Goal: Find specific fact: Find specific fact

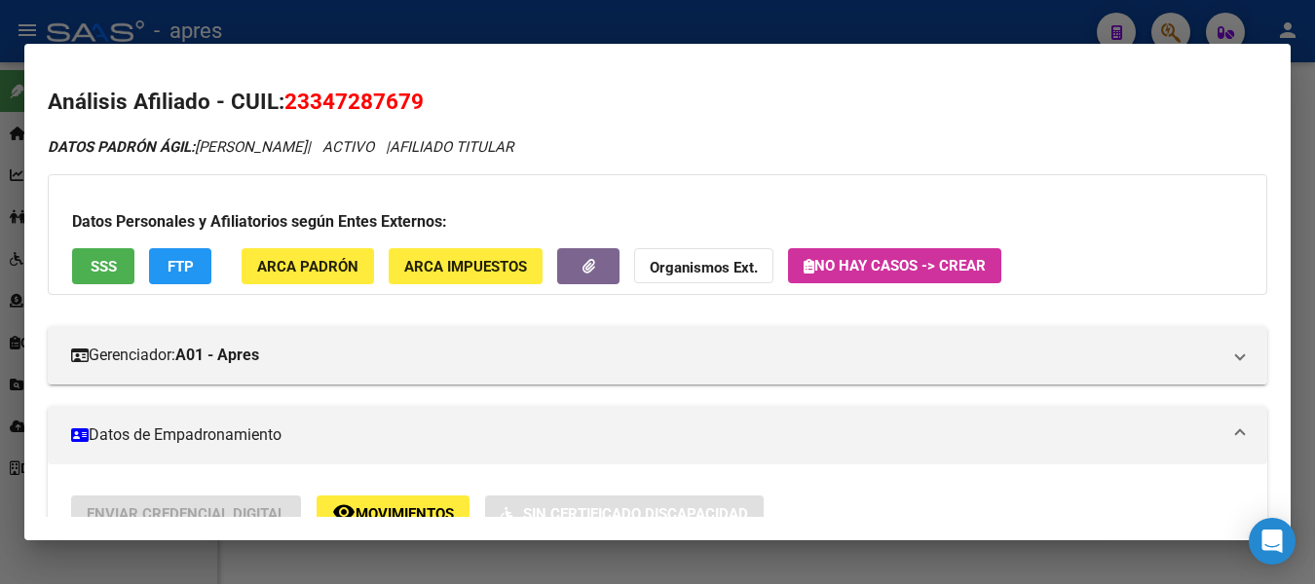
click at [1020, 24] on div at bounding box center [657, 292] width 1315 height 584
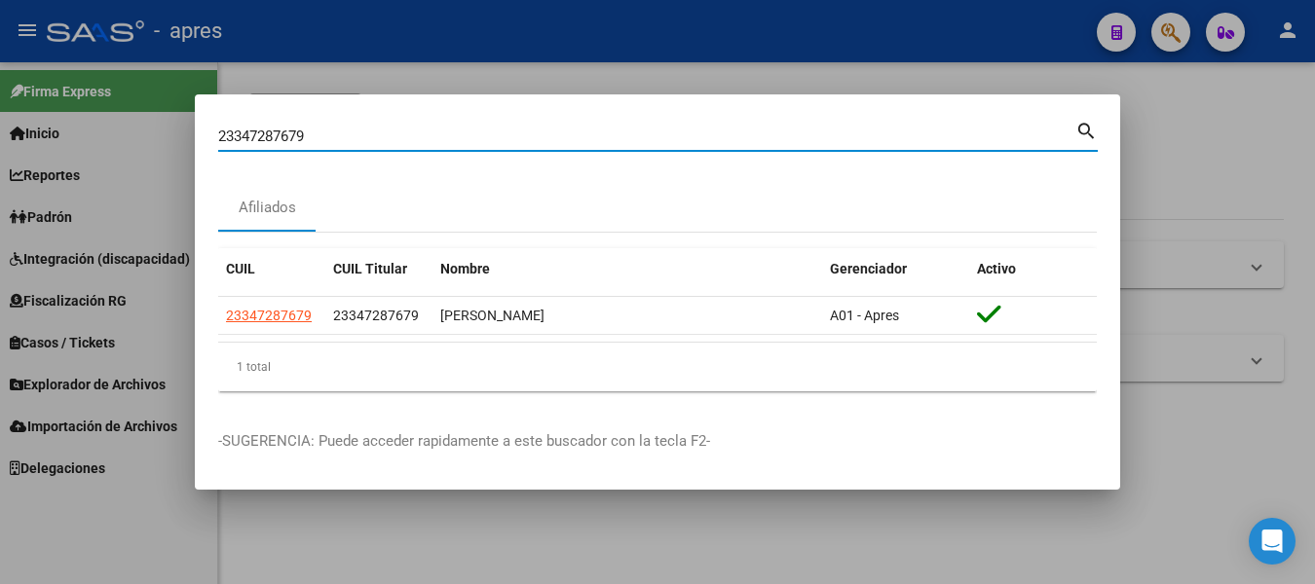
drag, startPoint x: 639, startPoint y: 142, endPoint x: -8, endPoint y: 91, distance: 648.9
click at [0, 91] on html "menu - apres person Firma Express Inicio Instructivos Contacto OS Reportes Padr…" at bounding box center [657, 292] width 1315 height 584
paste input "0353943015"
type input "20353943015"
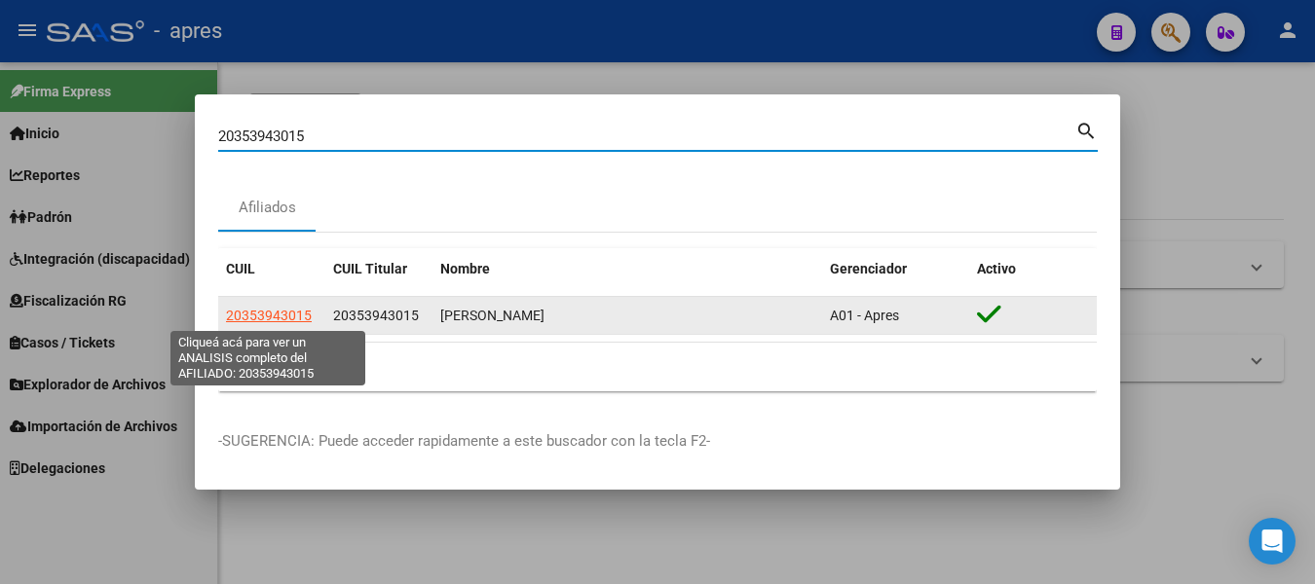
click at [269, 320] on span "20353943015" at bounding box center [269, 316] width 86 height 16
type textarea "20353943015"
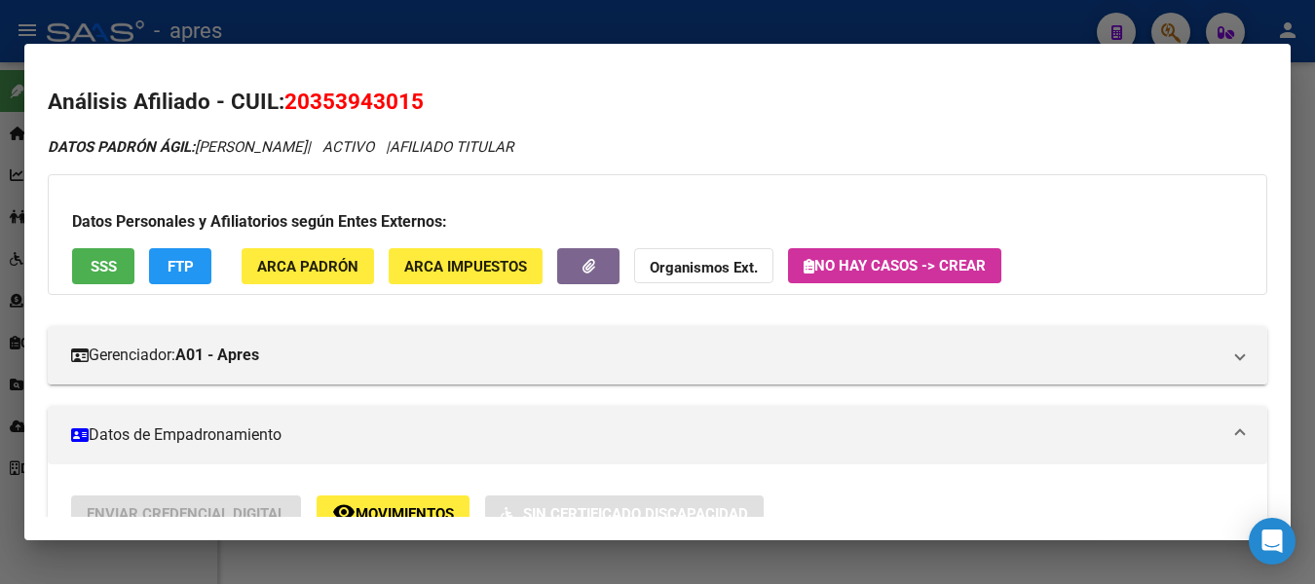
click at [95, 261] on span "SSS" at bounding box center [104, 267] width 26 height 18
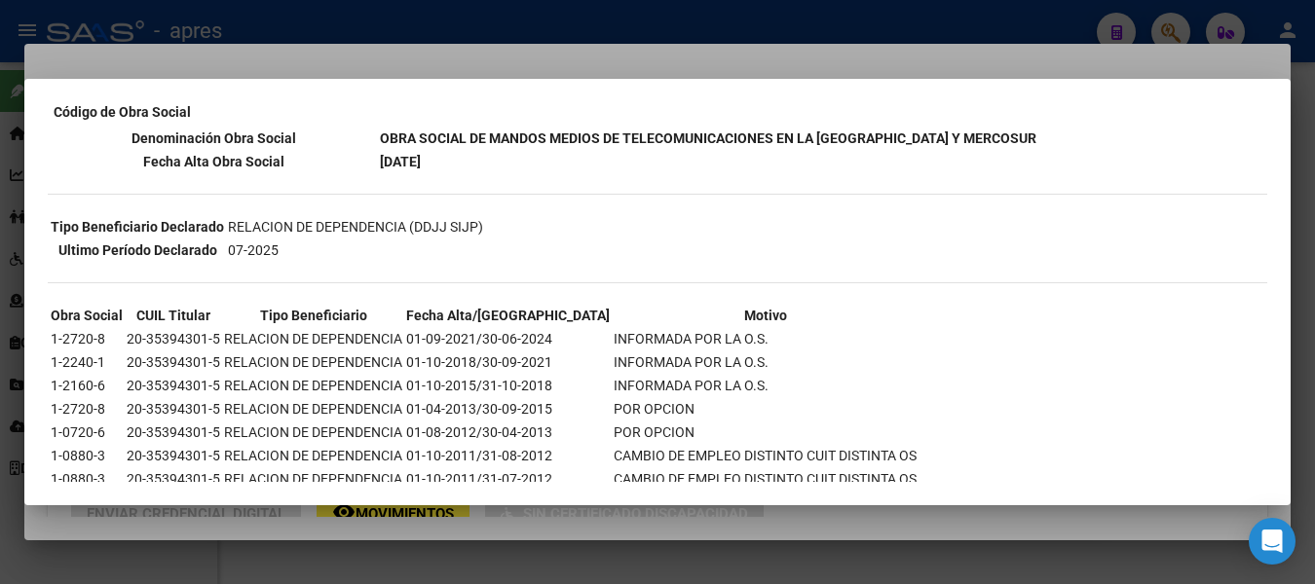
scroll to position [70, 0]
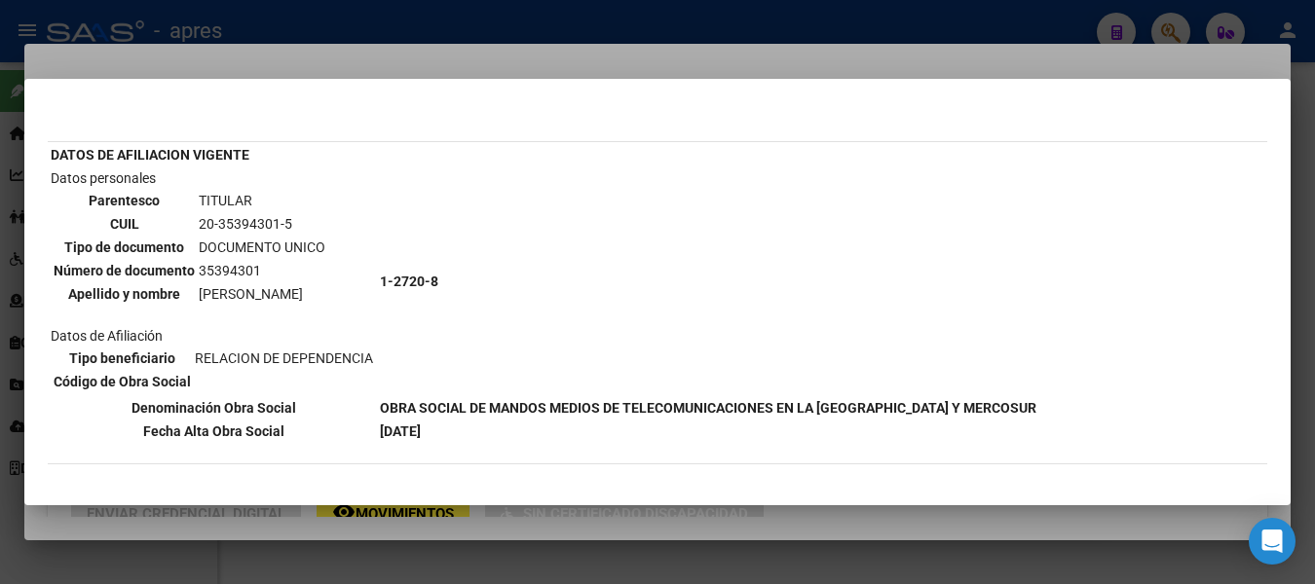
click at [689, 23] on div at bounding box center [657, 292] width 1315 height 584
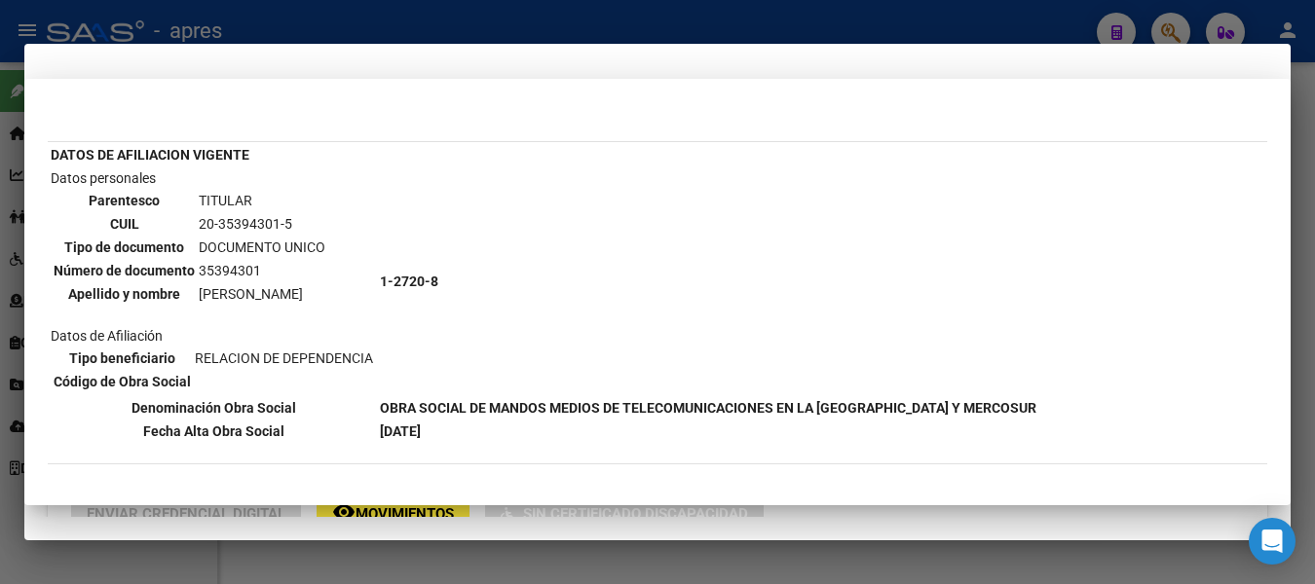
click at [689, 23] on div at bounding box center [657, 292] width 1315 height 584
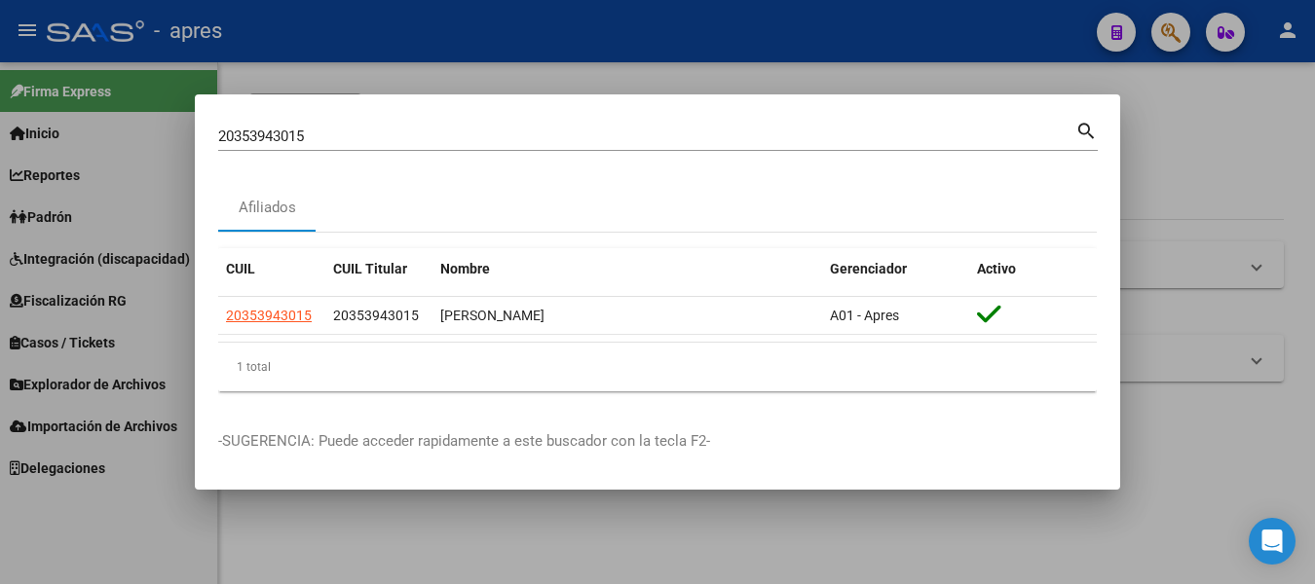
drag, startPoint x: 398, startPoint y: 125, endPoint x: -8, endPoint y: 146, distance: 406.8
click at [0, 146] on html "menu - apres person Firma Express Inicio Instructivos Contacto OS Reportes Padr…" at bounding box center [657, 292] width 1315 height 584
drag, startPoint x: 331, startPoint y: 131, endPoint x: -8, endPoint y: 140, distance: 339.1
click at [0, 140] on html "menu - apres person Firma Express Inicio Instructivos Contacto OS Reportes Padr…" at bounding box center [657, 292] width 1315 height 584
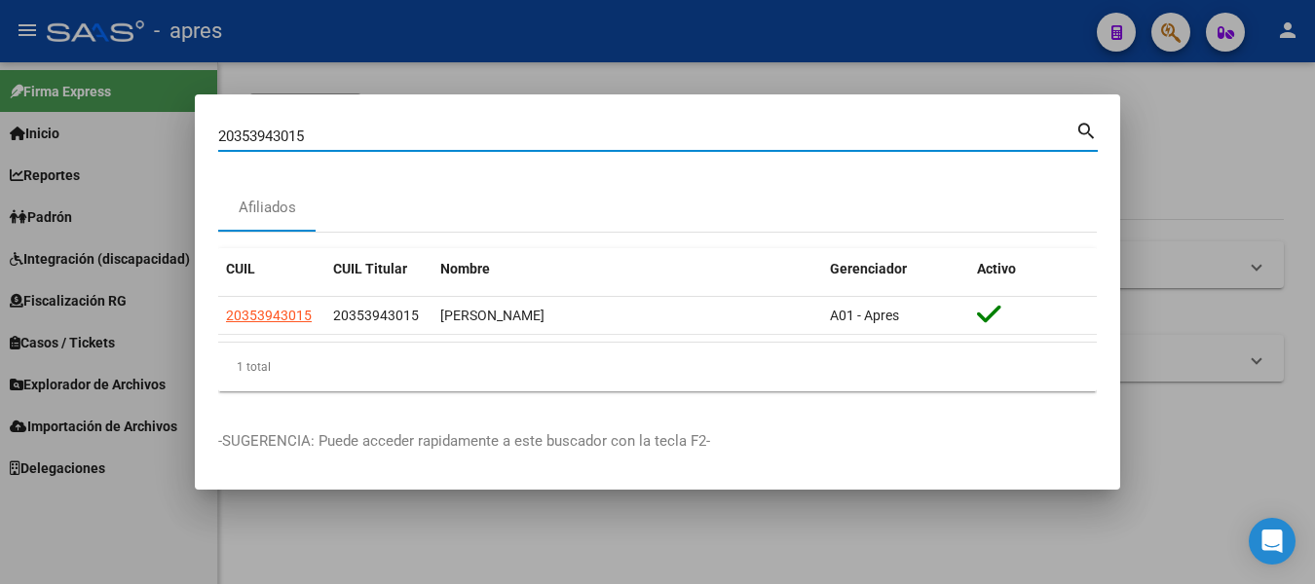
paste input "7379851679"
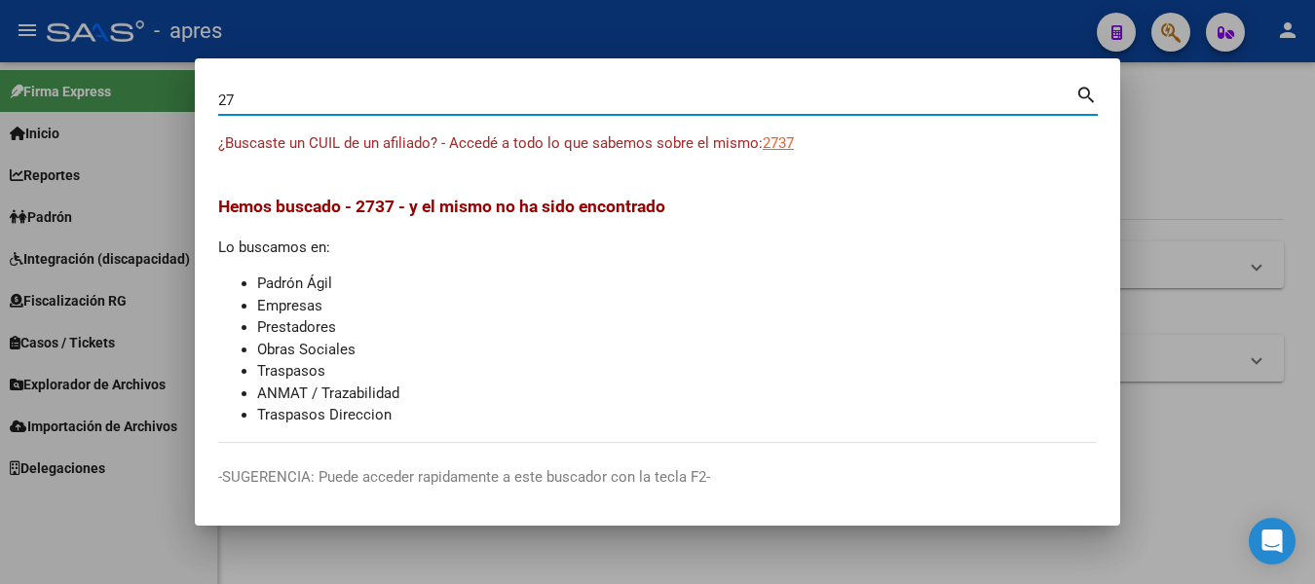
type input "2"
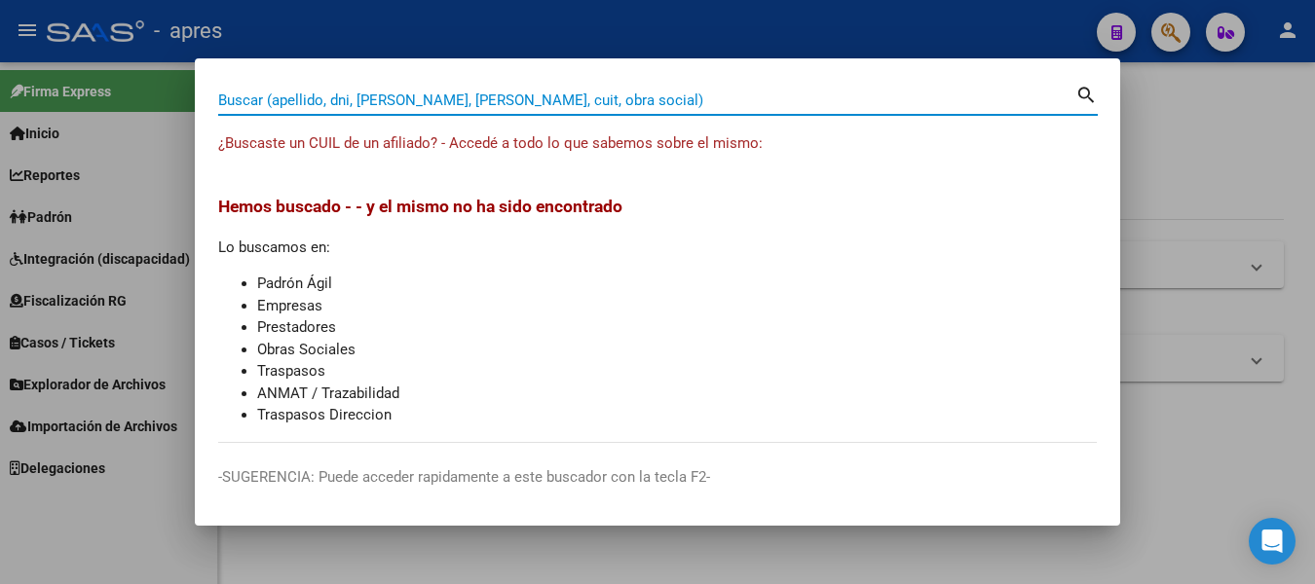
paste input "20294064533"
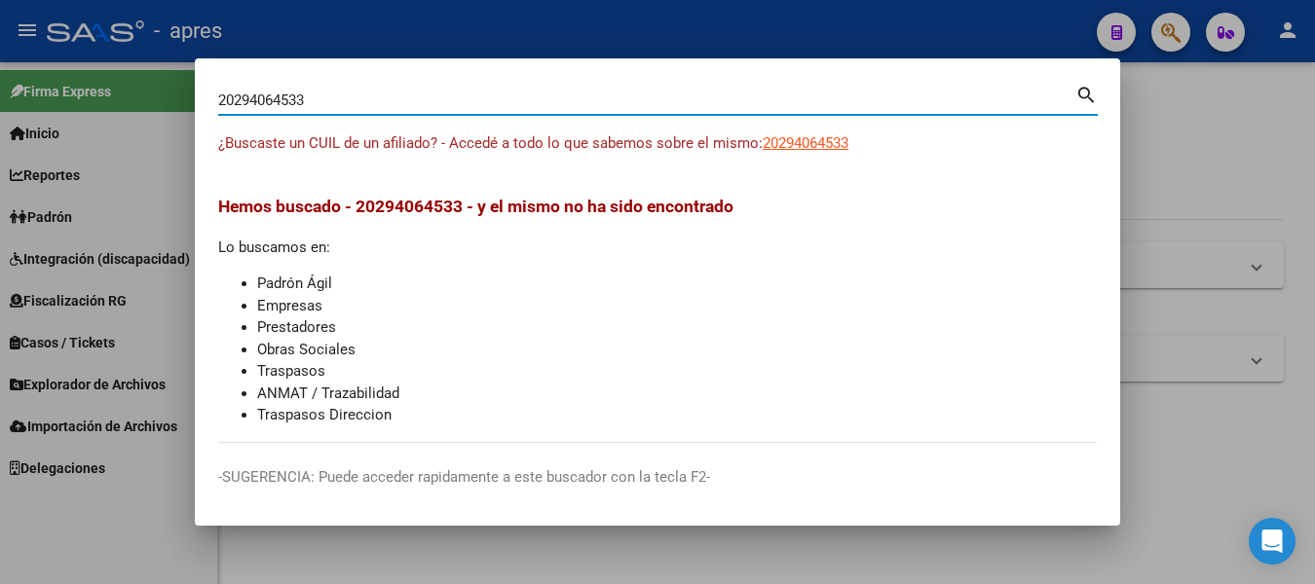
type input "20294064533"
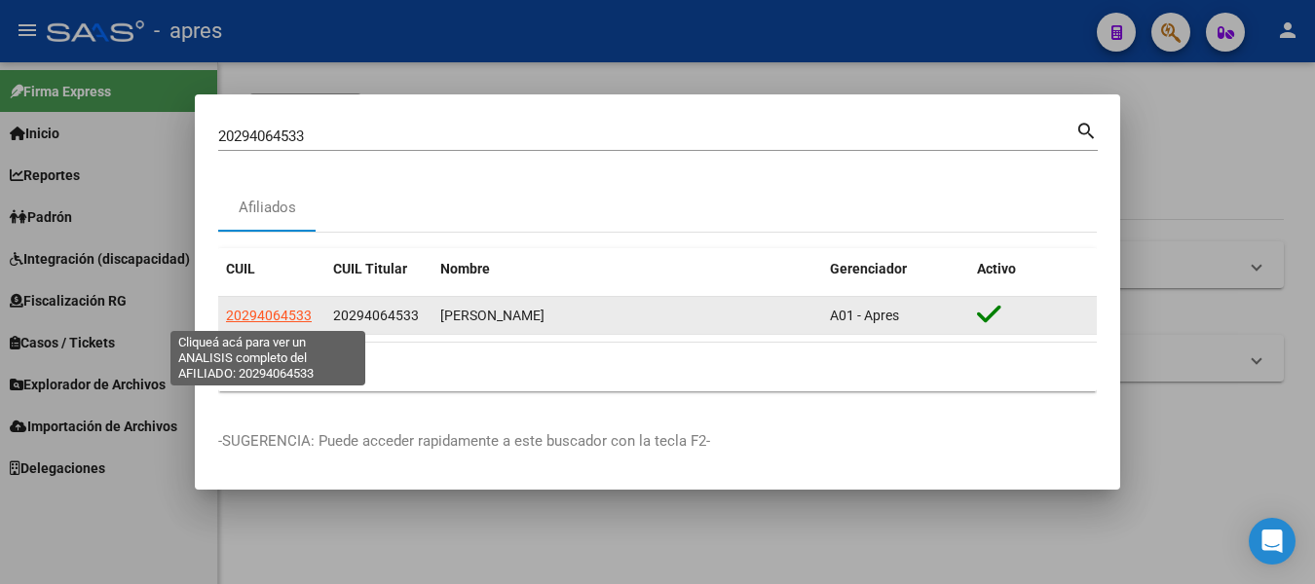
click at [254, 314] on span "20294064533" at bounding box center [269, 316] width 86 height 16
type textarea "20294064533"
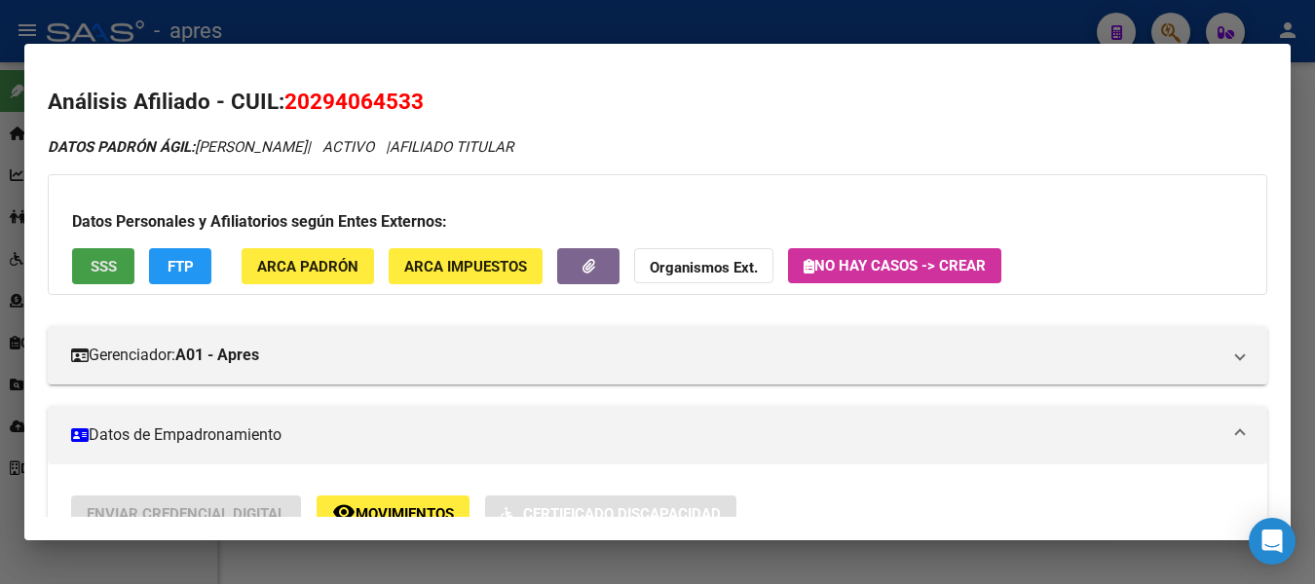
click at [117, 255] on button "SSS" at bounding box center [103, 266] width 62 height 36
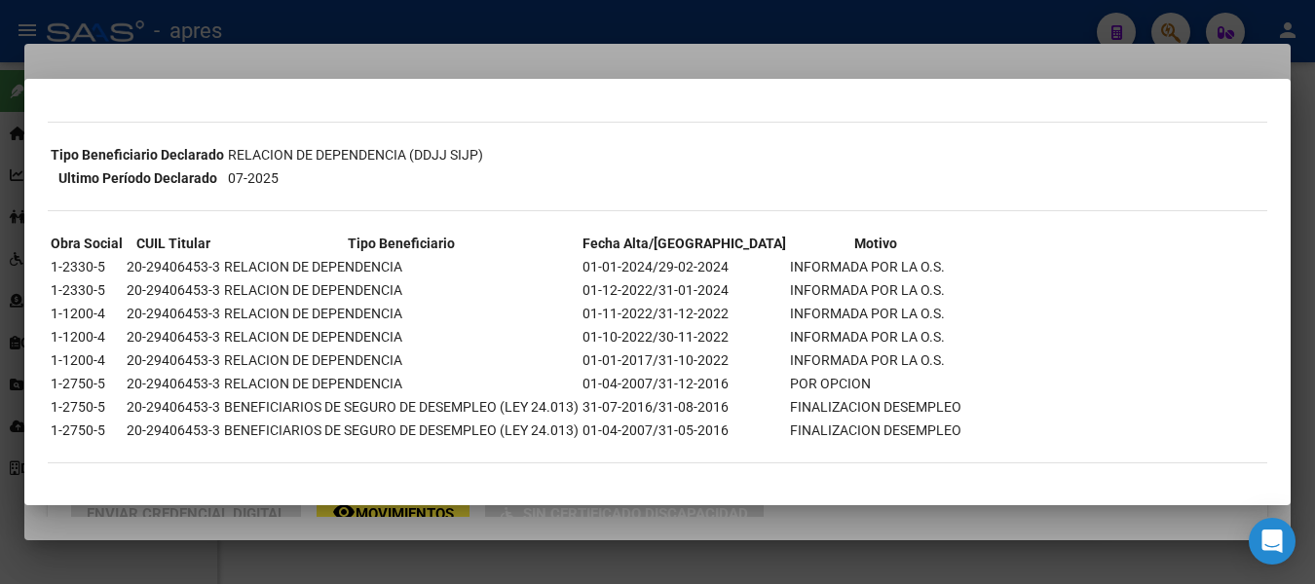
scroll to position [413, 0]
drag, startPoint x: 973, startPoint y: 19, endPoint x: 975, endPoint y: 32, distance: 12.8
click at [976, 19] on div at bounding box center [657, 292] width 1315 height 584
